Goal: Information Seeking & Learning: Stay updated

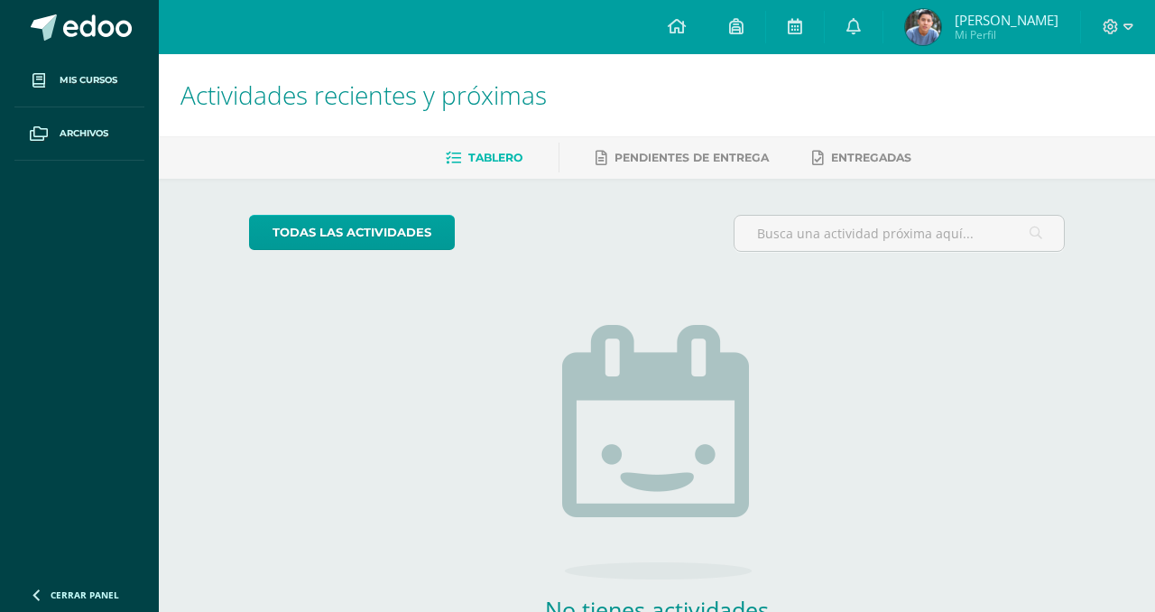
click at [368, 175] on div "Tablero Pendientes de entrega Entregadas" at bounding box center [679, 157] width 1040 height 42
click at [367, 176] on div "Tablero Pendientes de entrega Entregadas" at bounding box center [679, 157] width 1040 height 42
click at [363, 176] on div "Tablero Pendientes de entrega Entregadas" at bounding box center [679, 157] width 1040 height 42
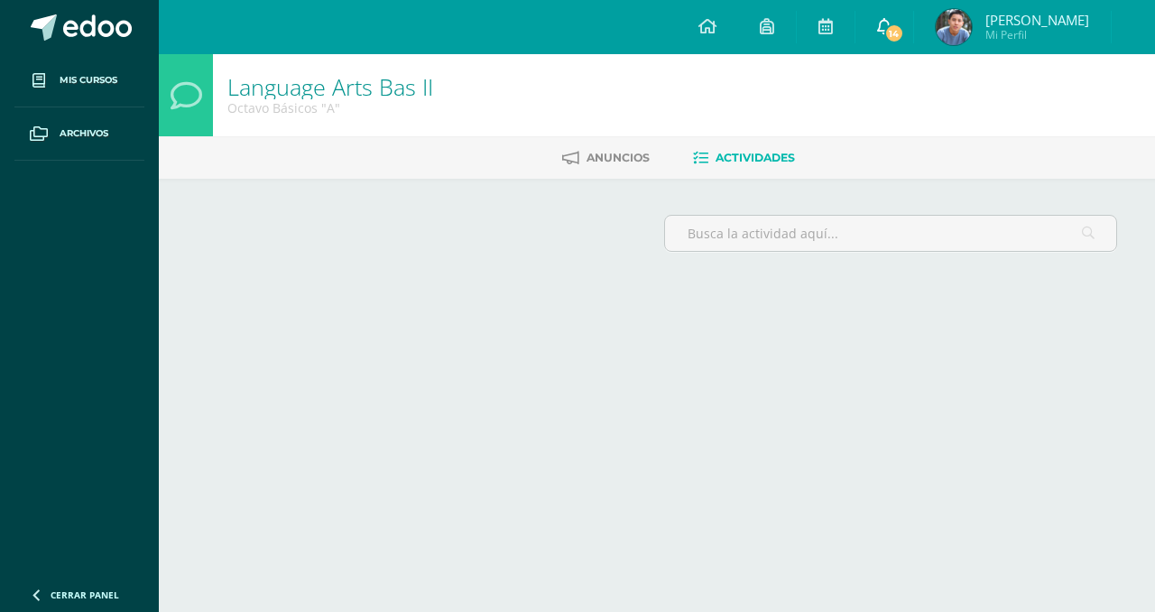
click at [904, 37] on span "14" at bounding box center [894, 33] width 20 height 20
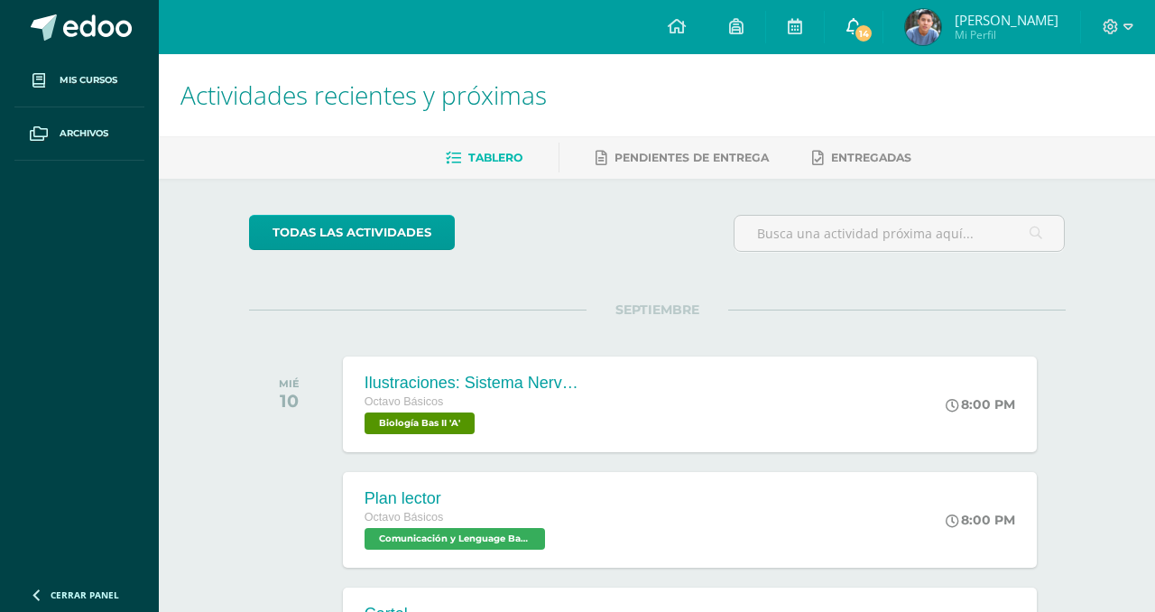
click at [873, 40] on span "14" at bounding box center [864, 33] width 20 height 20
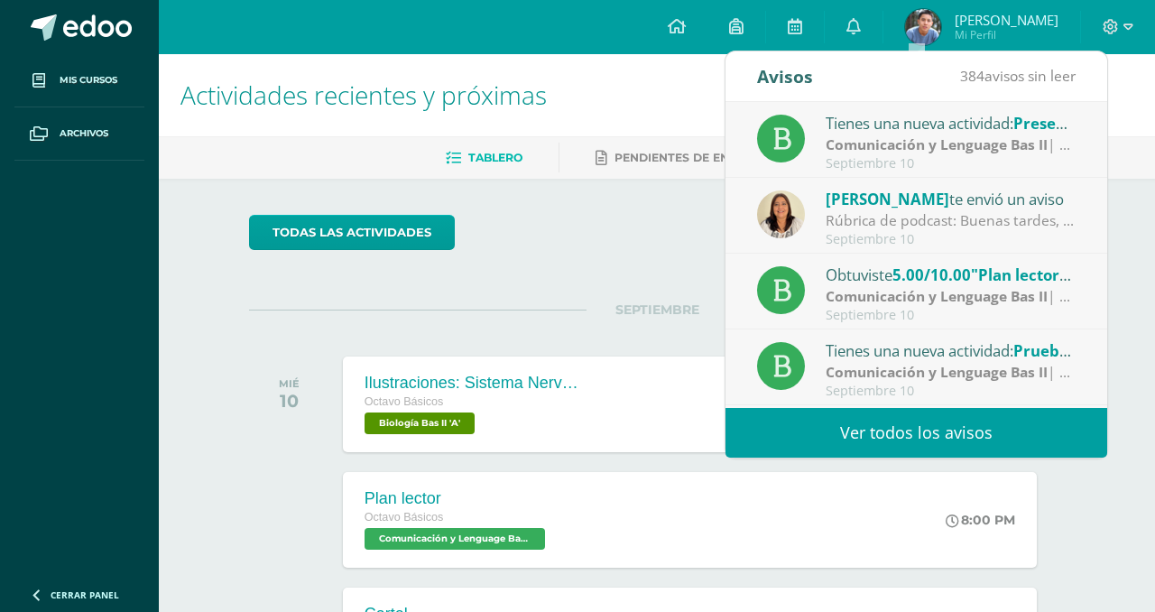
click at [864, 127] on div "Tienes una nueva actividad: Presentación del libro" at bounding box center [951, 122] width 251 height 23
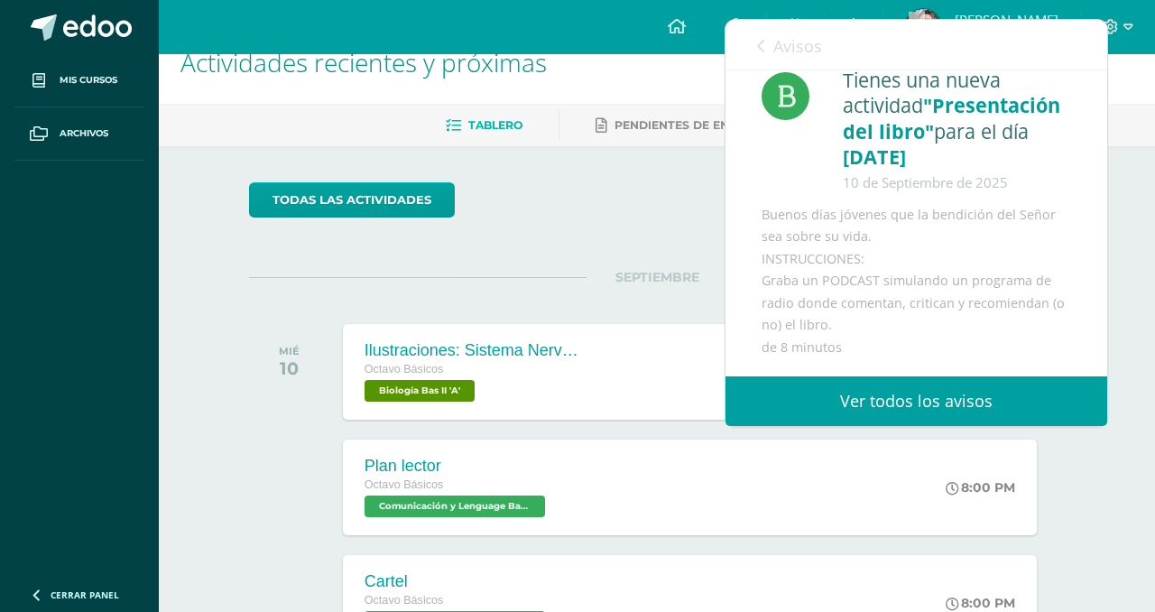
scroll to position [39, 0]
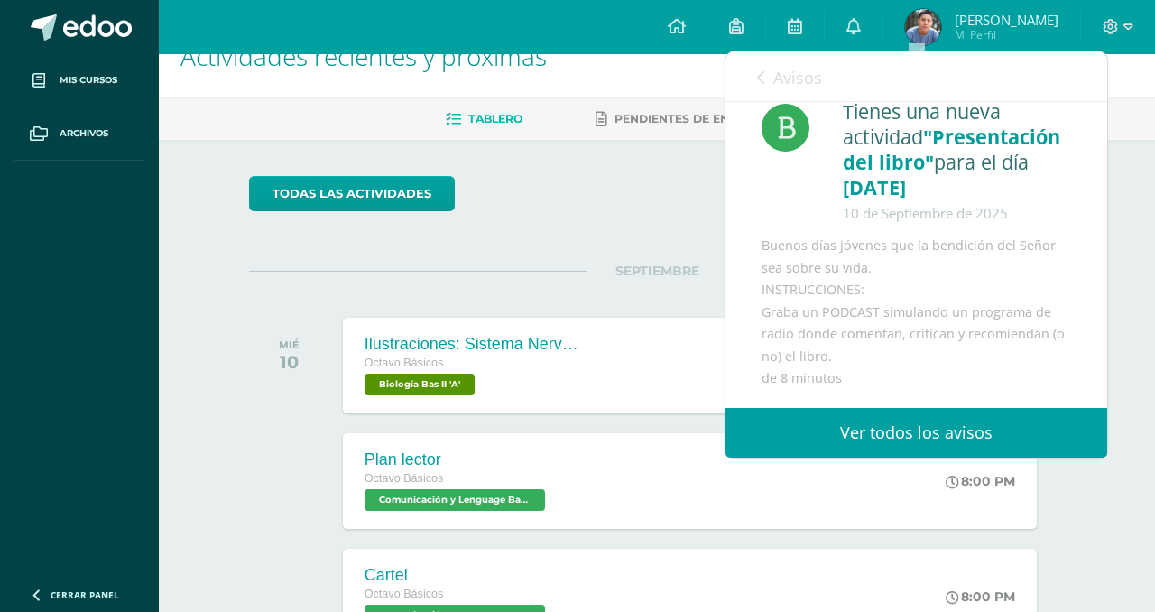
click at [749, 69] on div "Avisos 383 avisos sin leer Avisos" at bounding box center [917, 76] width 382 height 51
click at [754, 75] on div "Avisos 383 avisos sin leer Avisos" at bounding box center [917, 76] width 382 height 51
click at [761, 82] on icon at bounding box center [760, 77] width 7 height 14
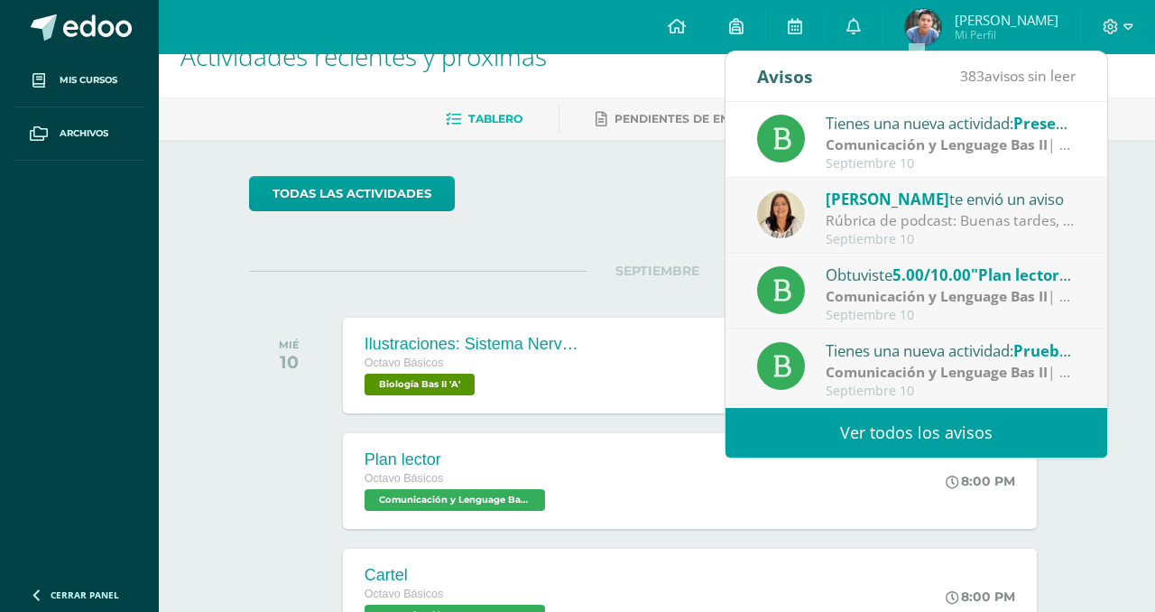
click at [783, 208] on img at bounding box center [781, 214] width 48 height 48
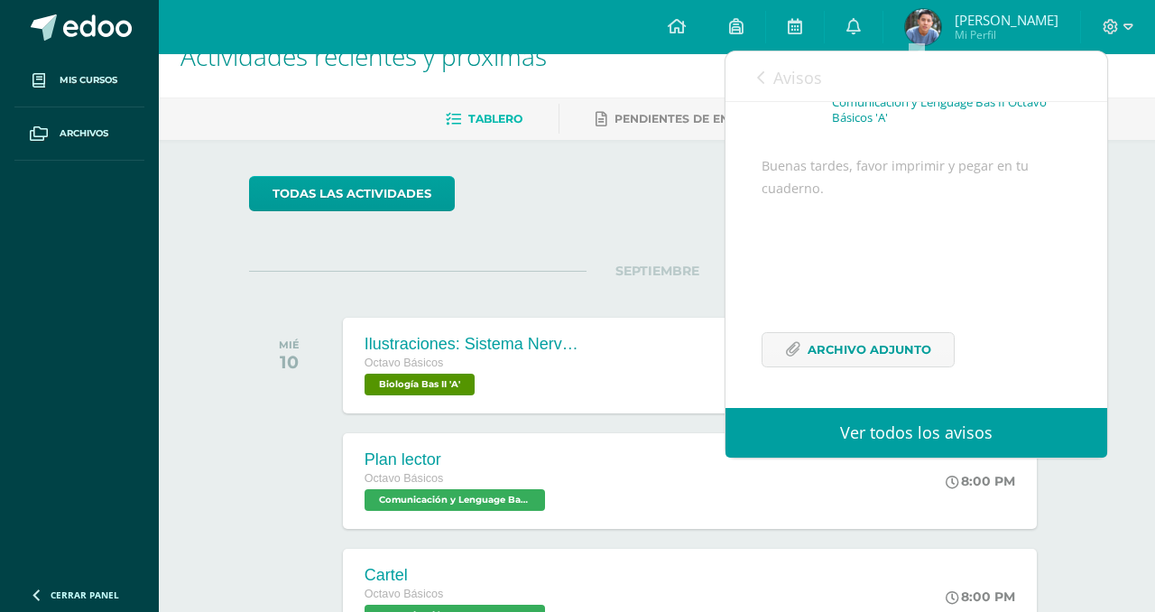
scroll to position [168, 0]
